Goal: Obtain resource: Download file/media

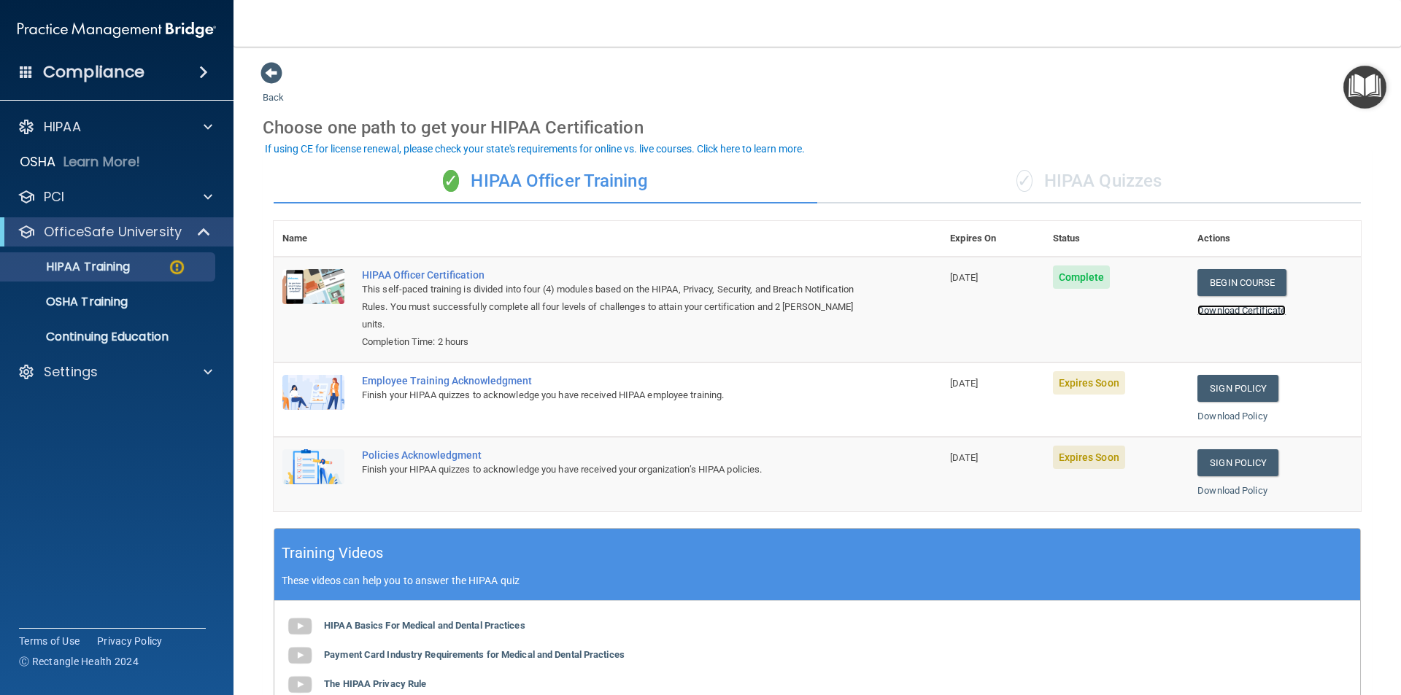
click at [1201, 309] on link "Download Certificate" at bounding box center [1241, 310] width 88 height 11
click at [99, 303] on p "OSHA Training" at bounding box center [68, 302] width 118 height 15
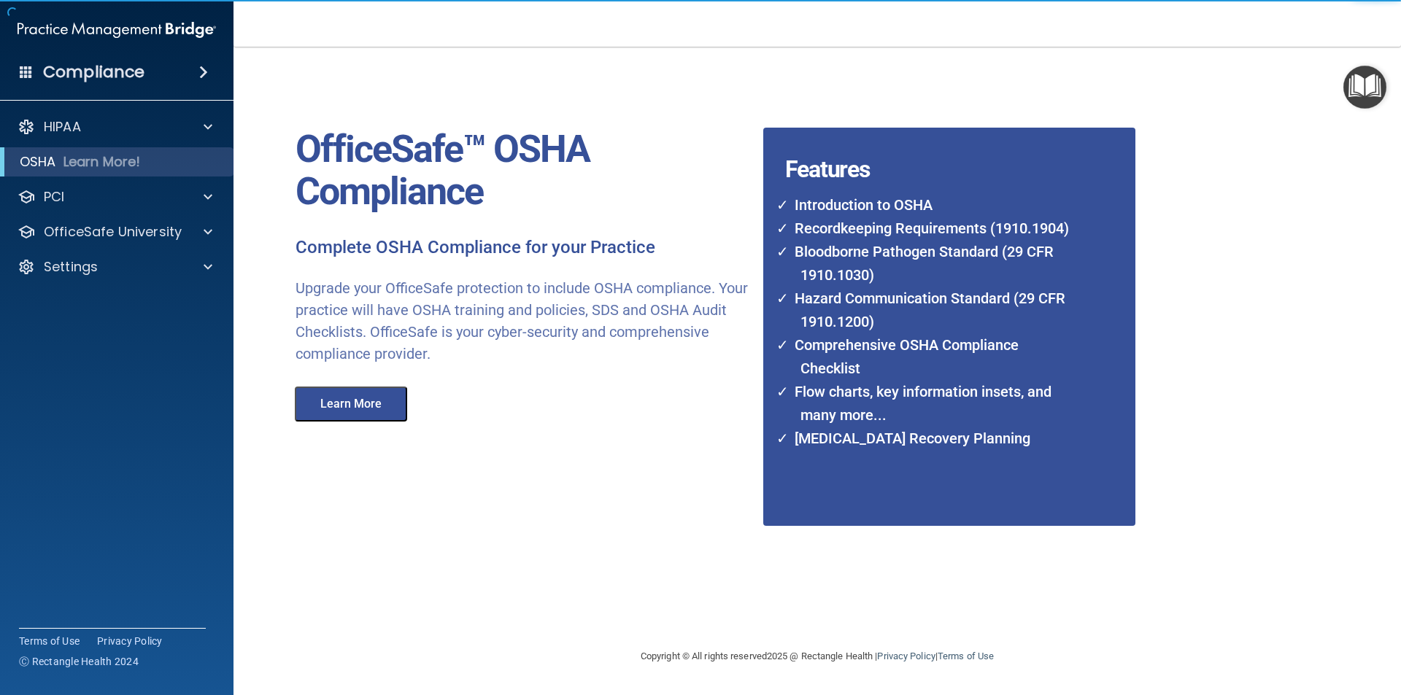
click at [376, 408] on button "Learn More" at bounding box center [351, 404] width 112 height 35
